Goal: Task Accomplishment & Management: Use online tool/utility

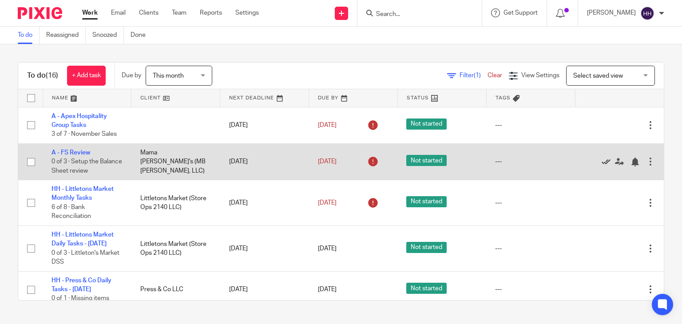
click at [601, 160] on icon at bounding box center [605, 162] width 9 height 9
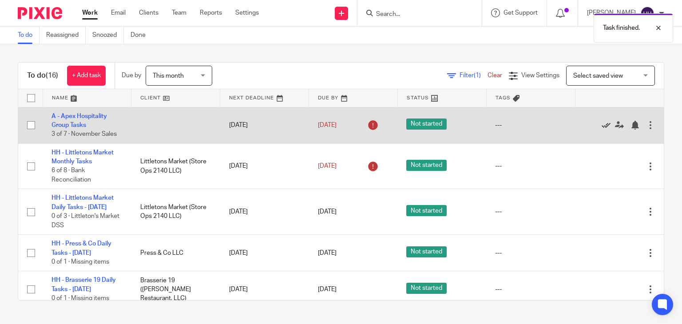
click at [601, 123] on icon at bounding box center [605, 125] width 9 height 9
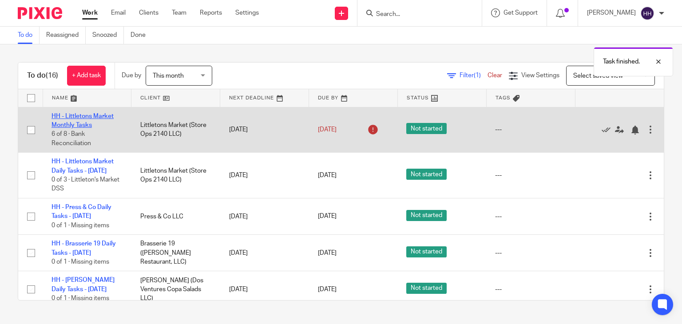
click at [73, 127] on link "HH - Littletons Market Monthly Tasks" at bounding box center [82, 120] width 62 height 15
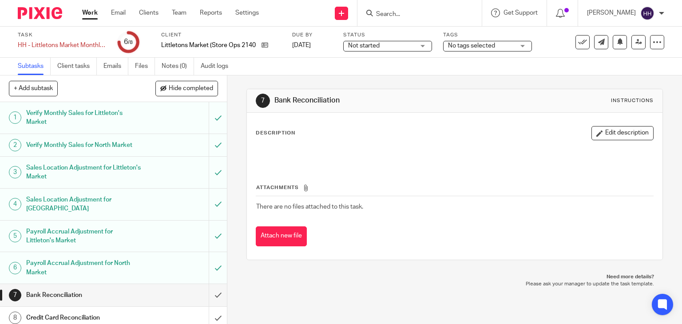
scroll to position [5, 0]
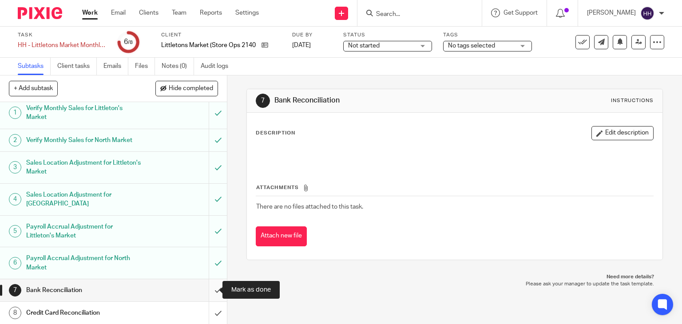
click at [212, 285] on input "submit" at bounding box center [113, 290] width 227 height 22
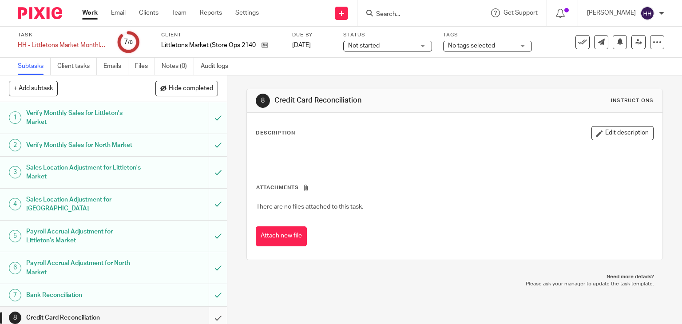
click at [209, 312] on input "submit" at bounding box center [113, 318] width 227 height 22
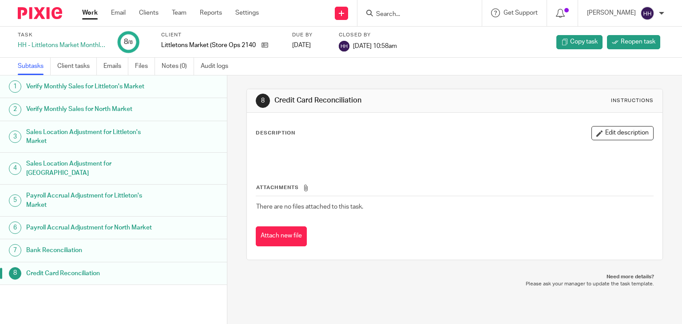
click at [90, 15] on link "Work" at bounding box center [90, 12] width 16 height 9
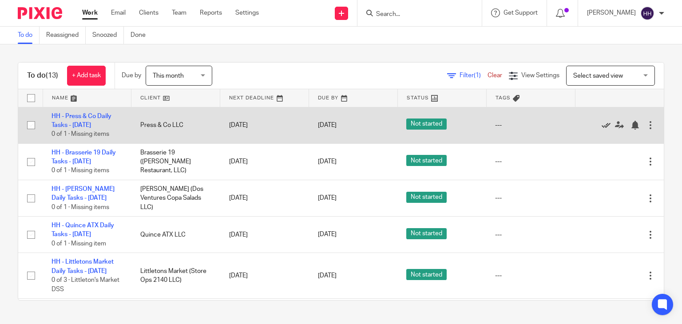
click at [601, 126] on icon at bounding box center [605, 125] width 9 height 9
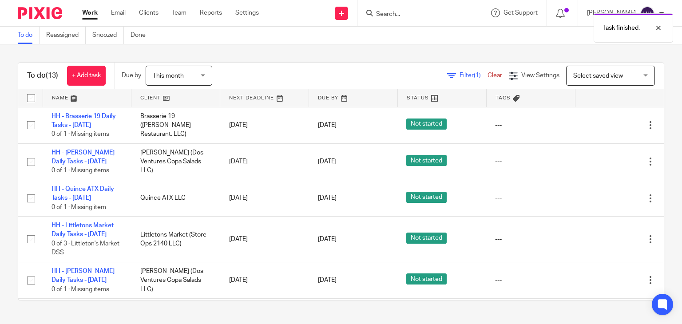
click at [601, 126] on icon at bounding box center [605, 125] width 9 height 9
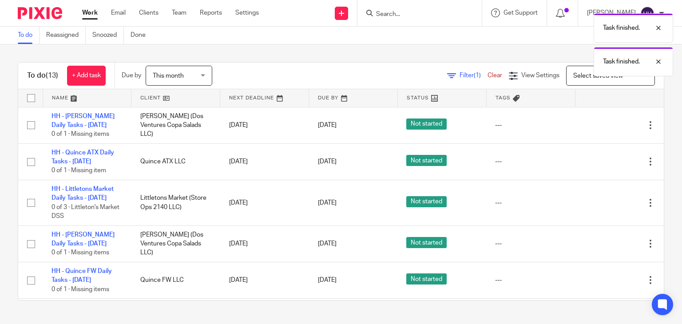
click at [601, 126] on icon at bounding box center [605, 125] width 9 height 9
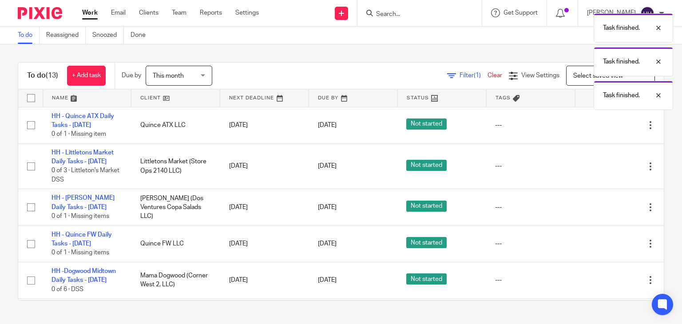
click at [601, 126] on icon at bounding box center [605, 125] width 9 height 9
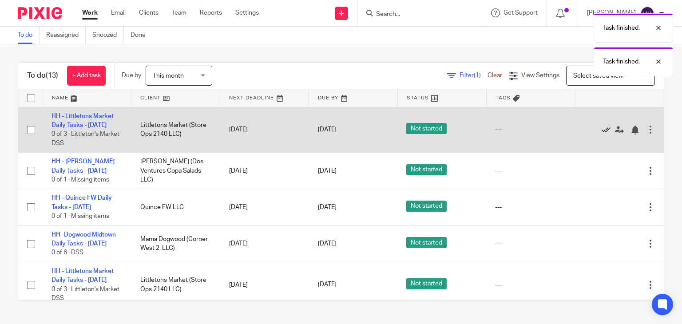
click at [601, 134] on icon at bounding box center [605, 130] width 9 height 9
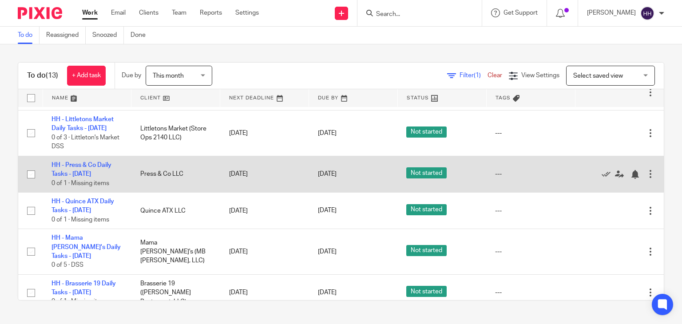
scroll to position [109, 0]
